Goal: Task Accomplishment & Management: Manage account settings

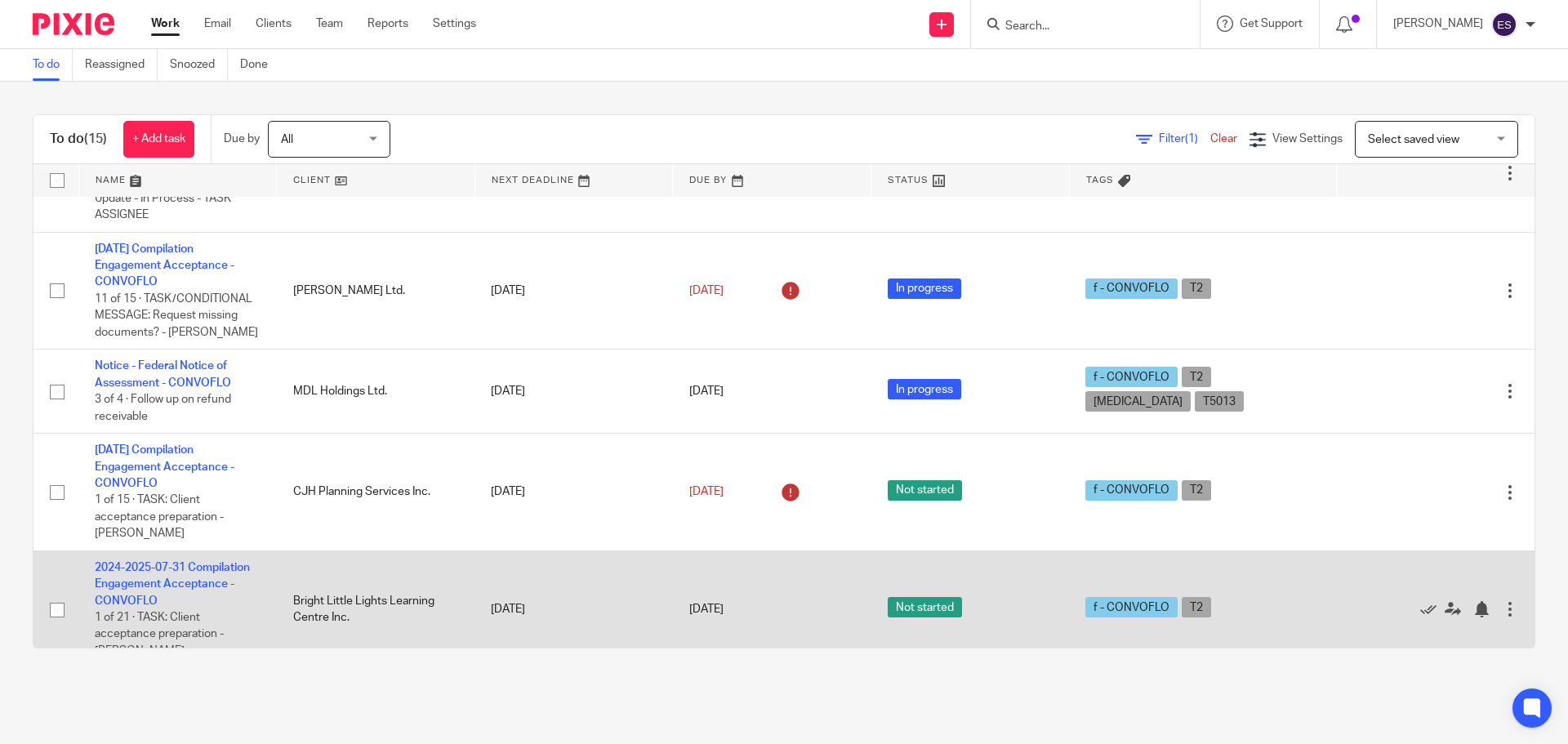
scroll to position [746, 0]
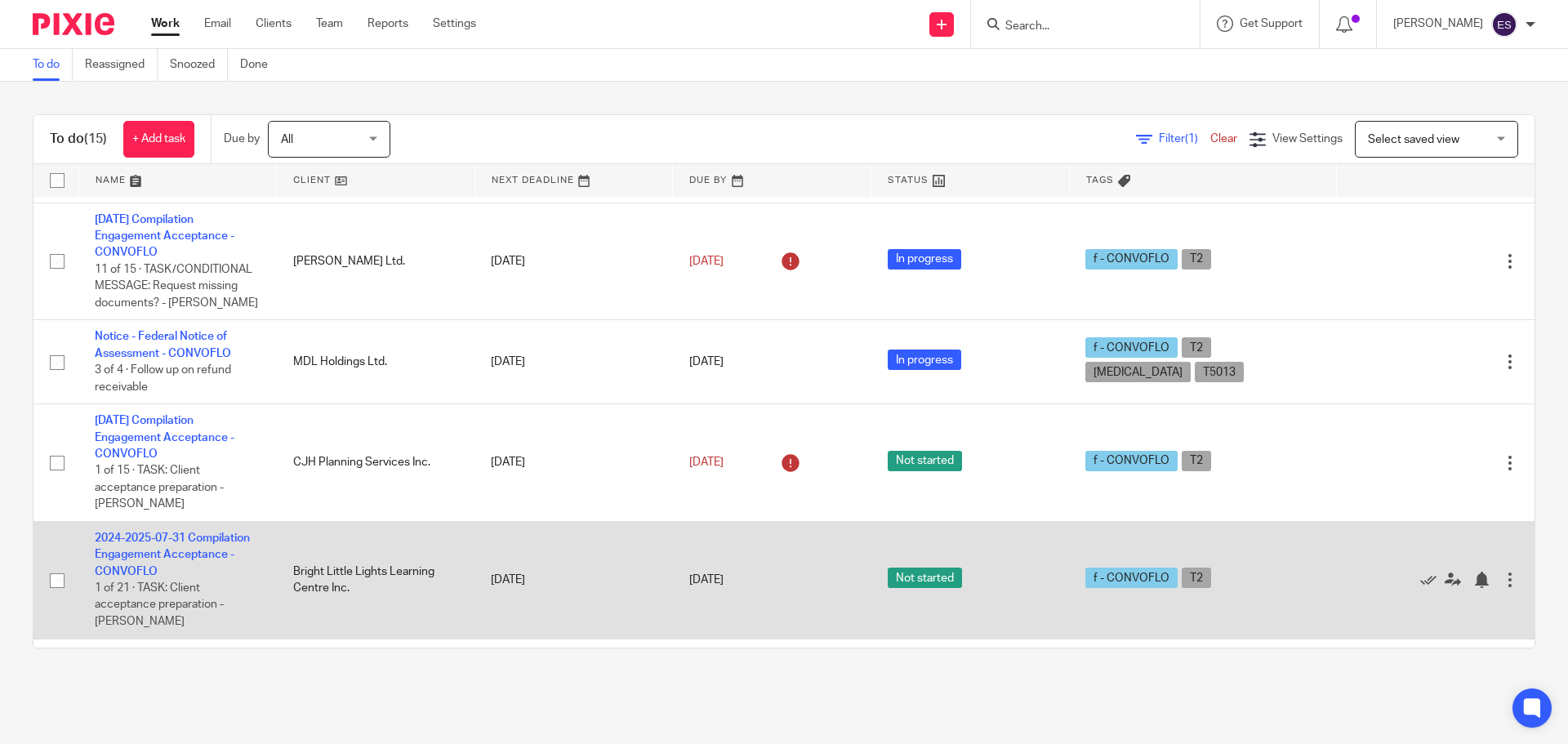
click at [172, 521] on td "2024-2025-07-31 Compilation Engagement Acceptance - CONVOFLO 1 of 21 · TASK: Cl…" at bounding box center [177, 579] width 198 height 117
click at [162, 532] on link "2024-2025-07-31 Compilation Engagement Acceptance - CONVOFLO" at bounding box center [172, 554] width 155 height 45
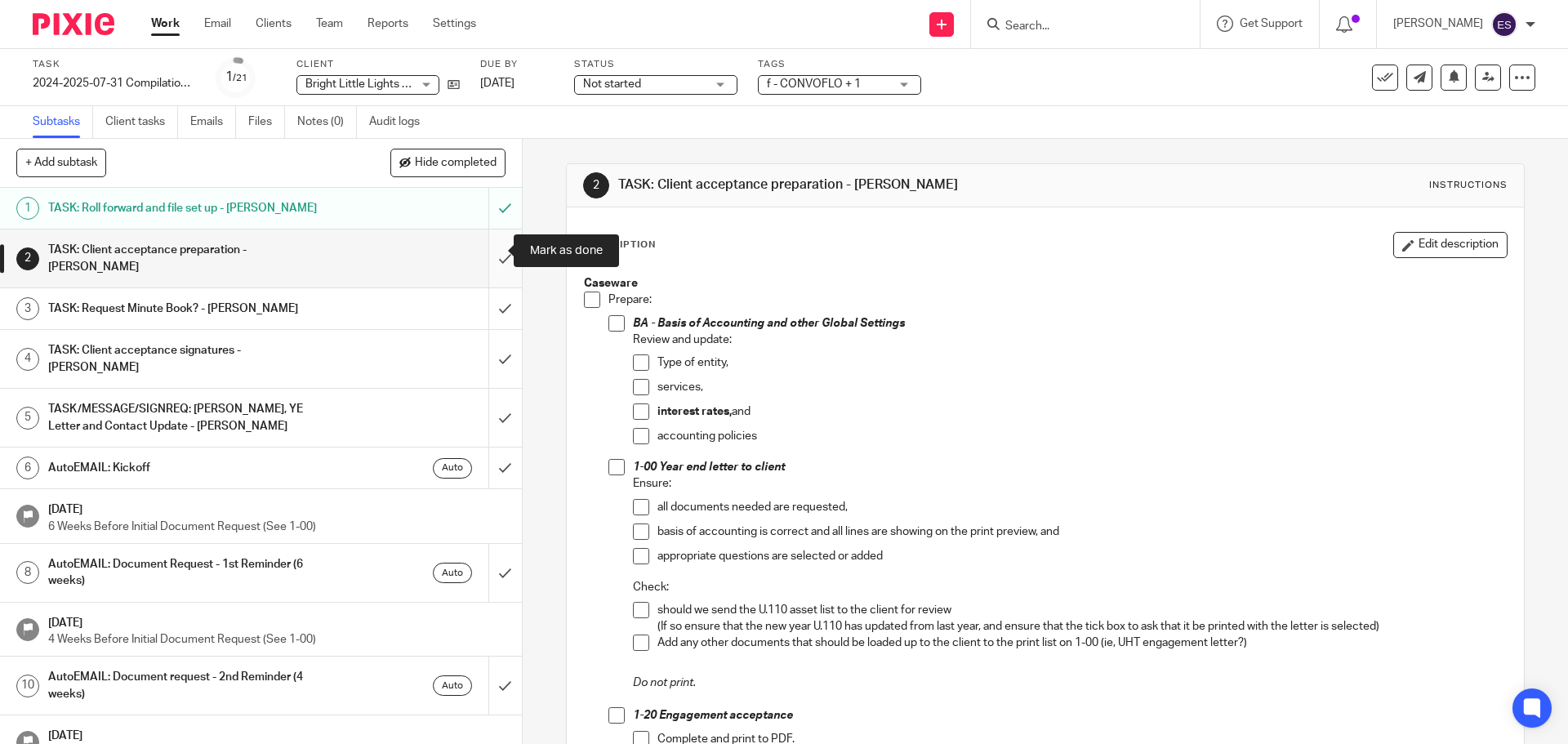
click at [491, 249] on input "submit" at bounding box center [261, 258] width 522 height 58
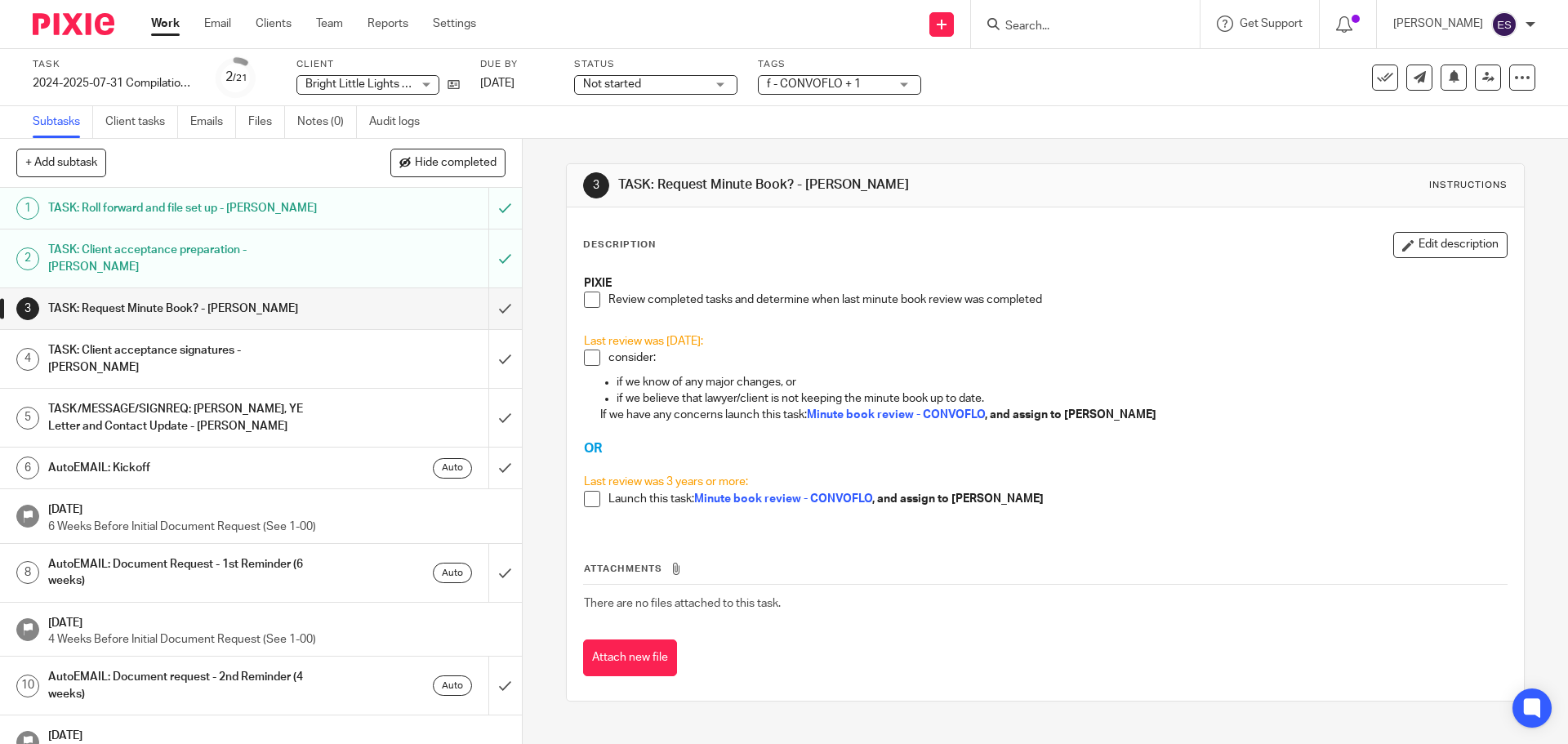
click at [8, 338] on link "4 TASK: Client acceptance signatures - JEANETTE" at bounding box center [244, 359] width 489 height 58
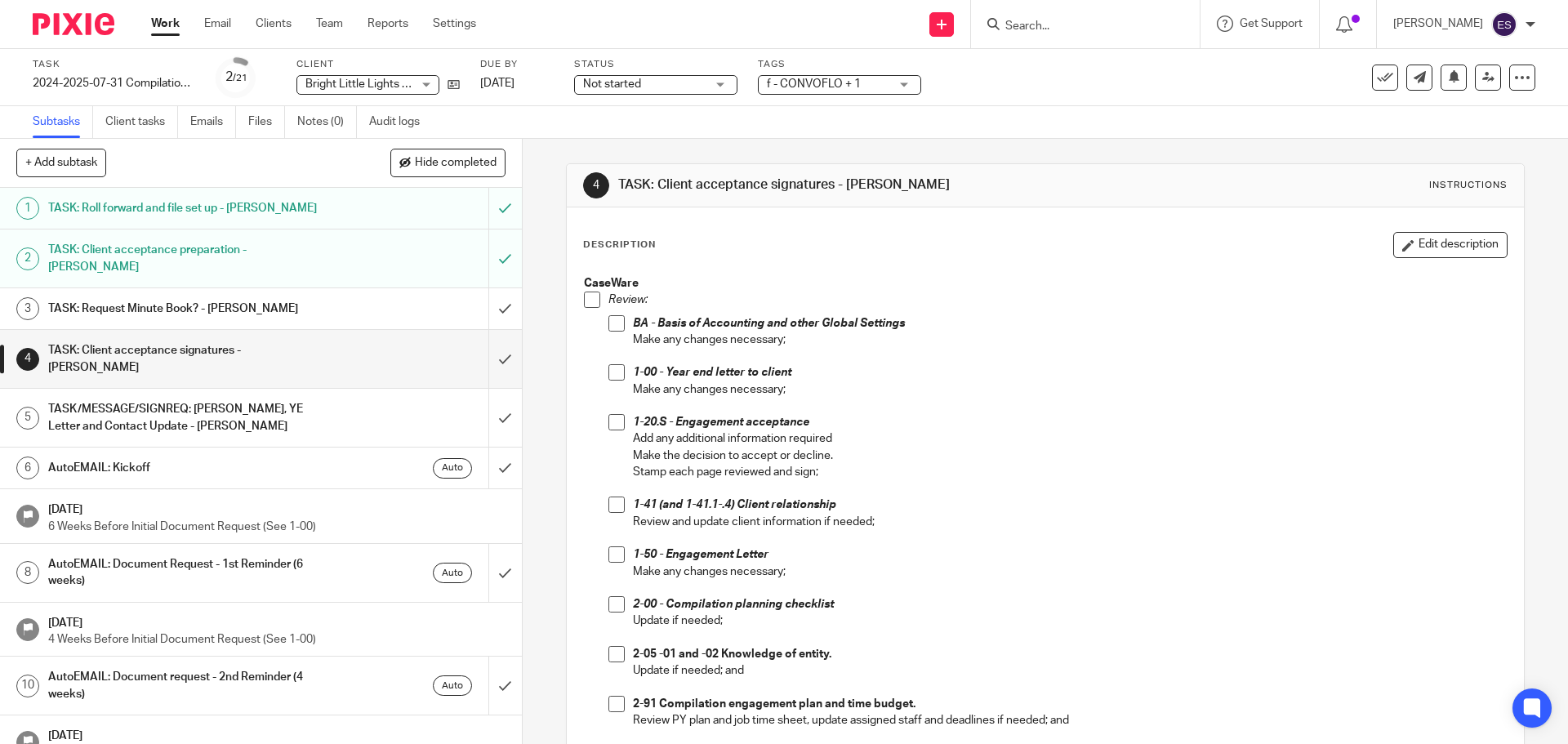
click at [800, 355] on p at bounding box center [1070, 356] width 873 height 17
click at [487, 288] on input "submit" at bounding box center [261, 309] width 522 height 41
click at [1482, 73] on icon at bounding box center [1489, 78] width 12 height 12
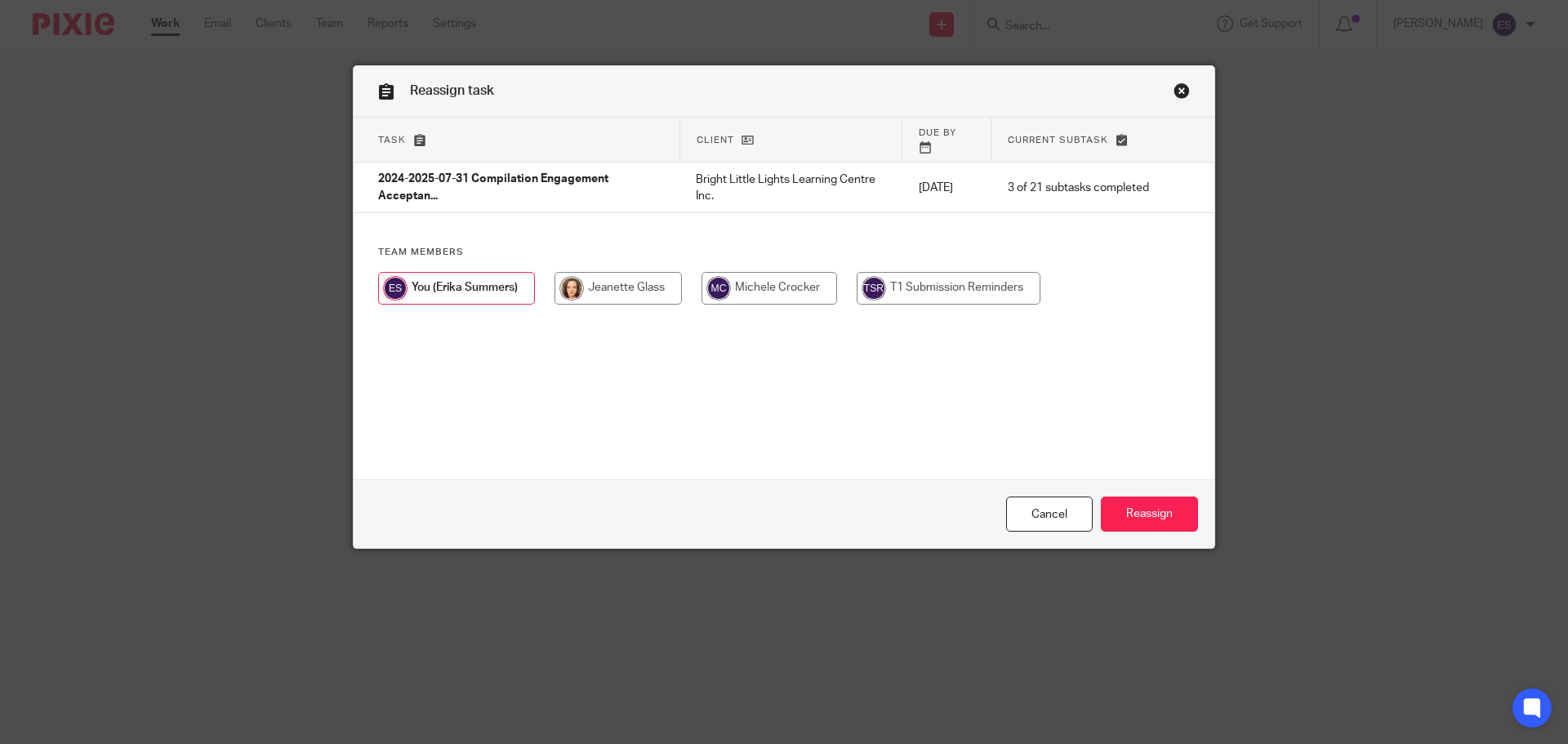
click at [568, 272] on input "radio" at bounding box center [618, 287] width 127 height 33
radio input "true"
click at [1150, 507] on input "Reassign" at bounding box center [1149, 514] width 97 height 35
